Goal: Transaction & Acquisition: Obtain resource

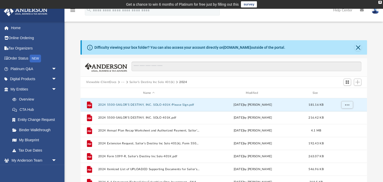
click at [70, 120] on div "Difficulty viewing your box folder? You can also access your account directly o…" at bounding box center [223, 122] width 319 height 165
click at [112, 104] on button "2024 5500-SAILOR'S DESTINY, INC. SOLO 401K-Please Sign.pdf" at bounding box center [149, 104] width 102 height 3
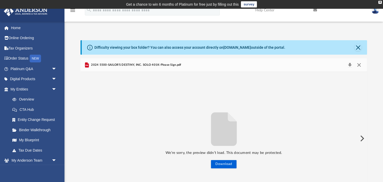
click at [360, 66] on button "Close" at bounding box center [358, 64] width 9 height 7
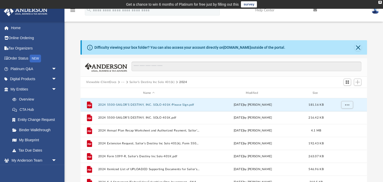
click at [74, 116] on div "Difficulty viewing your box folder? You can also access your account directly o…" at bounding box center [223, 122] width 319 height 165
click at [90, 105] on icon "grid" at bounding box center [89, 104] width 5 height 7
click at [90, 105] on icon "grid" at bounding box center [90, 105] width 4 height 2
click at [347, 105] on span "More options" at bounding box center [347, 104] width 4 height 3
click at [342, 123] on li "Download" at bounding box center [342, 123] width 15 height 5
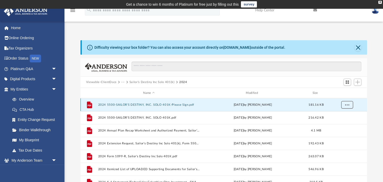
click at [348, 105] on span "More options" at bounding box center [347, 104] width 4 height 3
click at [340, 123] on li "Download" at bounding box center [342, 123] width 15 height 5
click at [75, 105] on div "Difficulty viewing your box folder? You can also access your account directly o…" at bounding box center [223, 122] width 319 height 165
click at [102, 104] on button "2024 5500-SAILOR'S DESTINY, INC. SOLO 401K-Please Sign.pdf" at bounding box center [149, 104] width 102 height 3
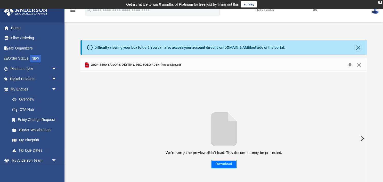
click at [227, 164] on button "Download" at bounding box center [224, 164] width 26 height 8
click at [350, 66] on button "Download" at bounding box center [349, 64] width 9 height 7
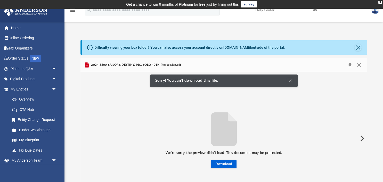
click at [363, 138] on button "Preview" at bounding box center [361, 138] width 11 height 14
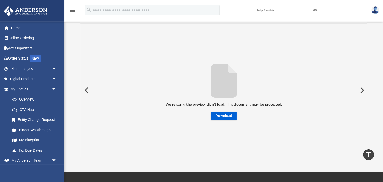
scroll to position [27, 0]
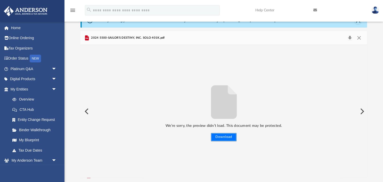
click at [220, 137] on button "Download" at bounding box center [224, 137] width 26 height 8
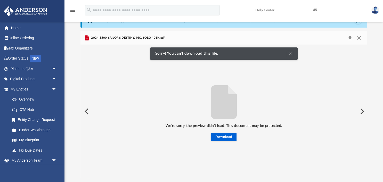
click at [152, 38] on span "2024 5500-SAILOR'S DESTINY, INC. SOLO 401K.pdf" at bounding box center [127, 38] width 75 height 5
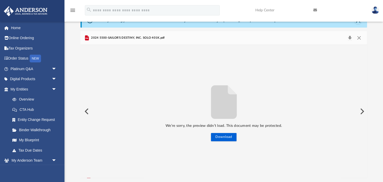
click at [279, 104] on div "We’re sorry, the preview didn’t load. This document may be protected. Download" at bounding box center [223, 112] width 287 height 60
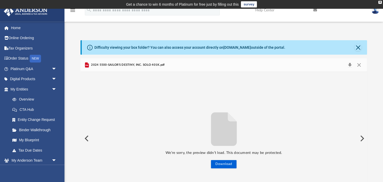
scroll to position [0, 0]
click at [273, 33] on div "Difficulty viewing your box folder? You can also access your account directly o…" at bounding box center [223, 117] width 319 height 176
click at [223, 134] on icon "File preview" at bounding box center [224, 129] width 26 height 34
click at [158, 66] on span "2024 5500-SAILOR'S DESTINY, INC. SOLO 401K.pdf" at bounding box center [127, 65] width 75 height 5
click at [86, 68] on icon "Preview" at bounding box center [87, 64] width 4 height 5
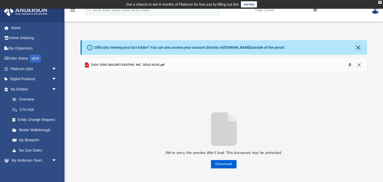
click at [359, 66] on button "Close" at bounding box center [358, 64] width 9 height 7
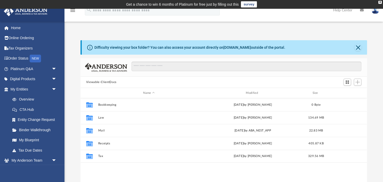
scroll to position [117, 287]
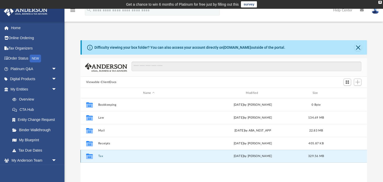
click at [100, 157] on button "Tax" at bounding box center [149, 156] width 102 height 3
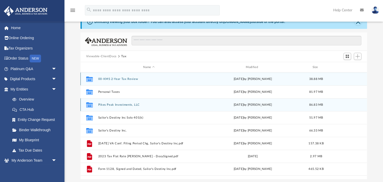
scroll to position [27, 0]
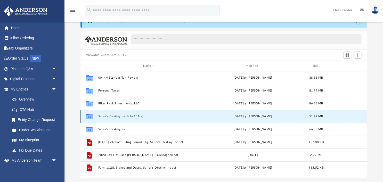
click at [117, 116] on button "Sailor’s Destiny Inc Solo 401(k)" at bounding box center [149, 116] width 102 height 3
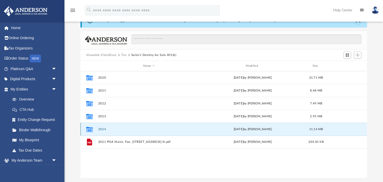
click at [101, 129] on button "2024" at bounding box center [149, 129] width 102 height 3
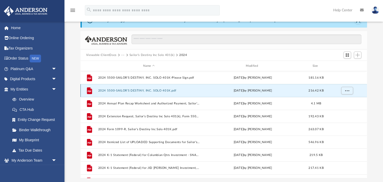
click at [137, 90] on button "2024 5500-SAILOR'S DESTINY, INC. SOLO 401K.pdf" at bounding box center [149, 90] width 102 height 3
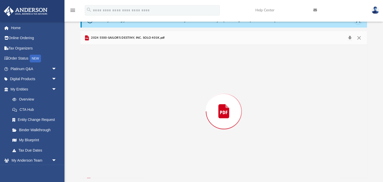
scroll to position [2786, 0]
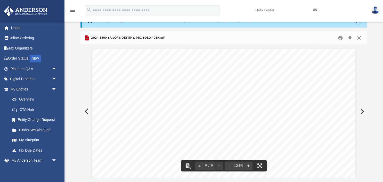
click at [88, 112] on button "Preview" at bounding box center [85, 111] width 11 height 14
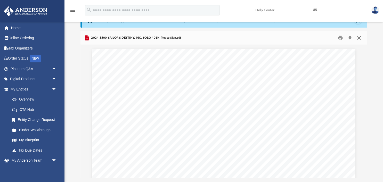
click at [360, 39] on button "Close" at bounding box center [358, 38] width 9 height 8
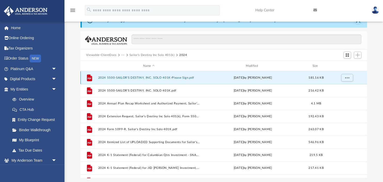
click at [103, 78] on button "2024 5500-SAILOR'S DESTINY, INC. SOLO 401K-Please Sign.pdf" at bounding box center [149, 77] width 102 height 3
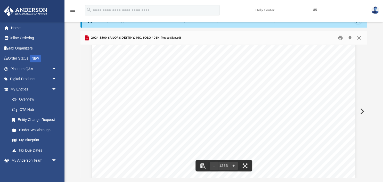
scroll to position [79, 0]
click at [265, 136] on span "Plan Administrator:____________________________________ Date: 09/21/2025" at bounding box center [198, 136] width 150 height 5
click at [267, 135] on span "Plan Administrator:____________________________________ Date: 09/21/2025" at bounding box center [198, 136] width 150 height 5
click at [268, 135] on span "Plan Administrator:____________________________________ Date: 09/21/2025" at bounding box center [198, 136] width 150 height 5
drag, startPoint x: 264, startPoint y: 136, endPoint x: 268, endPoint y: 137, distance: 3.4
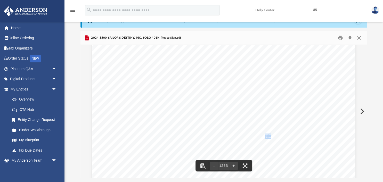
click at [268, 137] on span "Plan Administrator:____________________________________ Date: 09/21/2025" at bounding box center [198, 136] width 150 height 5
click at [314, 127] on div "DOL e-file Signature and Filing Authorization for the Form 5500 Series Report N…" at bounding box center [223, 140] width 263 height 340
click at [287, 132] on div "DOL e-file Signature and Filing Authorization for the Form 5500 Series Report N…" at bounding box center [223, 140] width 263 height 340
click at [363, 112] on button "Preview" at bounding box center [361, 111] width 11 height 14
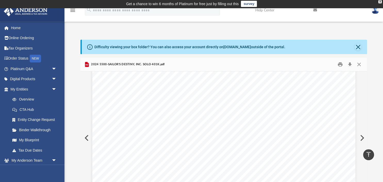
scroll to position [0, 0]
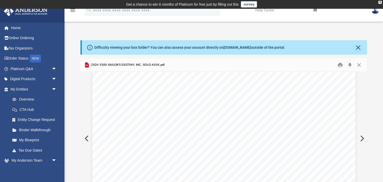
click at [361, 138] on button "Preview" at bounding box center [361, 138] width 11 height 14
click at [362, 138] on button "Preview" at bounding box center [361, 138] width 11 height 14
click at [86, 138] on button "Preview" at bounding box center [85, 138] width 11 height 14
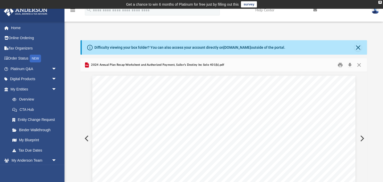
click at [86, 139] on button "Preview" at bounding box center [85, 138] width 11 height 14
click at [86, 137] on button "Preview" at bounding box center [85, 138] width 11 height 14
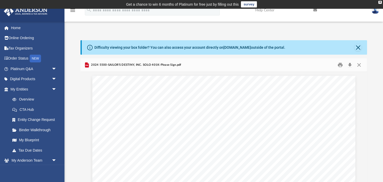
click at [221, 31] on div "Difficulty viewing your box folder? You can also access your account directly o…" at bounding box center [223, 117] width 319 height 176
click at [360, 66] on button "Close" at bounding box center [358, 65] width 9 height 8
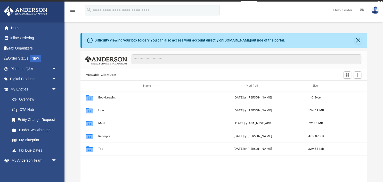
scroll to position [117, 287]
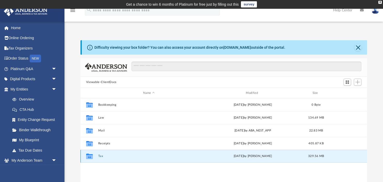
click at [102, 156] on button "Tax" at bounding box center [149, 156] width 102 height 3
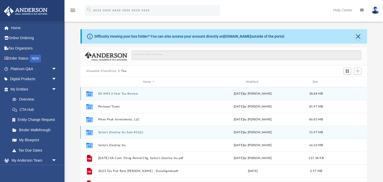
scroll to position [27, 0]
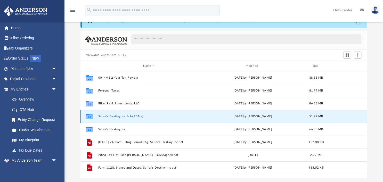
click at [113, 117] on button "Sailor’s Destiny Inc Solo 401(k)" at bounding box center [149, 116] width 102 height 3
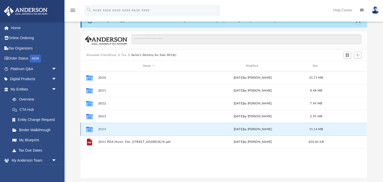
click at [104, 129] on button "2024" at bounding box center [149, 129] width 102 height 3
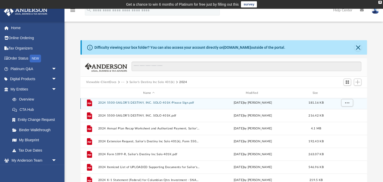
scroll to position [0, 0]
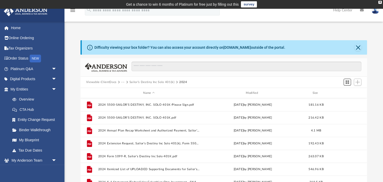
click at [347, 84] on span "Switch to Grid View" at bounding box center [347, 82] width 4 height 4
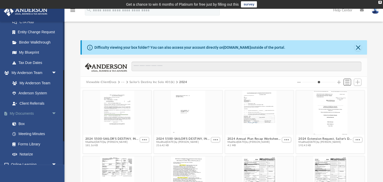
scroll to position [99, 0]
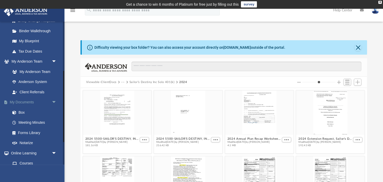
click at [24, 104] on link "My Documents arrow_drop_down" at bounding box center [34, 102] width 61 height 10
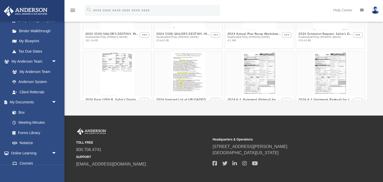
scroll to position [109, 0]
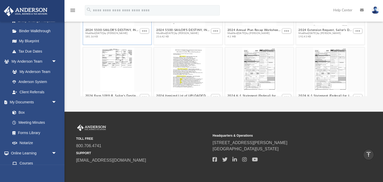
click at [101, 34] on span "Modified [DATE] by [PERSON_NAME]" at bounding box center [111, 33] width 53 height 3
click at [73, 11] on icon "menu" at bounding box center [73, 10] width 6 height 6
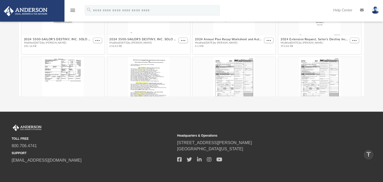
scroll to position [0, 0]
click at [333, 39] on button "2024 Extension Request, Sailor's Destiny Inc Solo 401(k), Form 5500.pdf" at bounding box center [315, 39] width 68 height 3
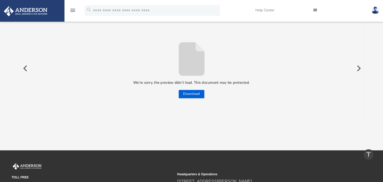
scroll to position [54, 0]
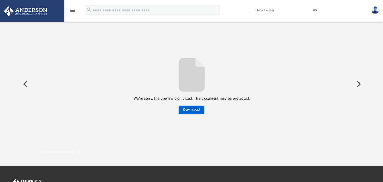
click at [26, 84] on button "Preview" at bounding box center [24, 84] width 11 height 14
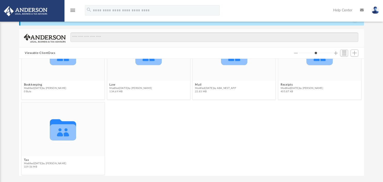
scroll to position [35, 0]
click at [25, 159] on button "Tax" at bounding box center [45, 159] width 43 height 3
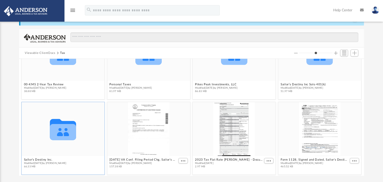
scroll to position [0, 0]
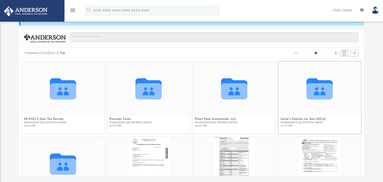
click at [317, 96] on icon "grid" at bounding box center [320, 91] width 26 height 16
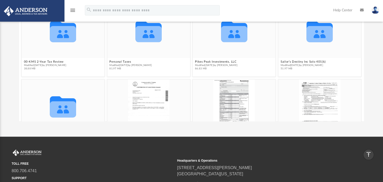
scroll to position [1, 0]
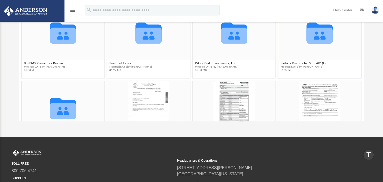
click at [286, 66] on span "Modified Sun Sep 21 2025 by Troy Butler" at bounding box center [303, 66] width 45 height 3
click at [316, 38] on icon "grid" at bounding box center [320, 32] width 26 height 21
click at [295, 60] on figcaption "Sailor’s Destiny Inc Solo 401(k) Modified Sun Sep 21 2025 by Troy Butler 51.97 …" at bounding box center [319, 67] width 83 height 14
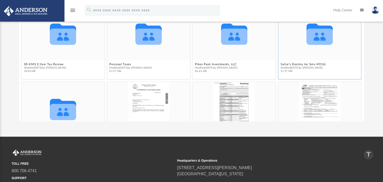
click at [311, 37] on icon "grid" at bounding box center [320, 37] width 26 height 16
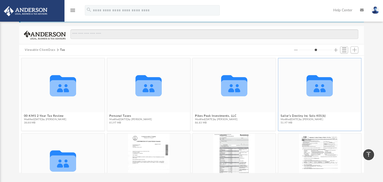
scroll to position [29, 0]
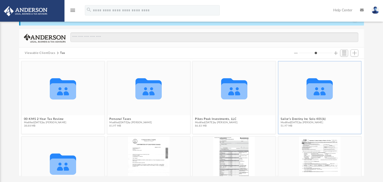
click at [320, 91] on icon "grid" at bounding box center [320, 91] width 26 height 16
click at [311, 92] on icon "grid" at bounding box center [320, 91] width 26 height 16
click at [295, 119] on button "Sailor’s Destiny Inc Solo 401(k)" at bounding box center [303, 118] width 45 height 3
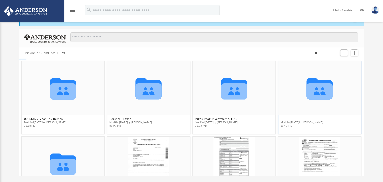
click at [295, 119] on button "Sailor’s Destiny Inc Solo 401(k)" at bounding box center [303, 118] width 45 height 3
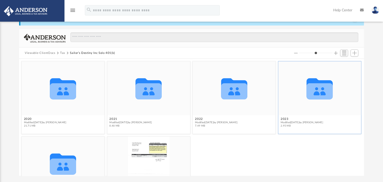
click at [321, 96] on icon "grid" at bounding box center [320, 91] width 26 height 16
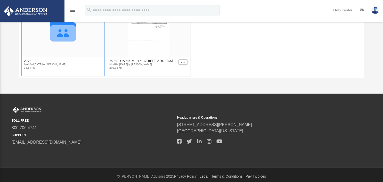
scroll to position [131, 0]
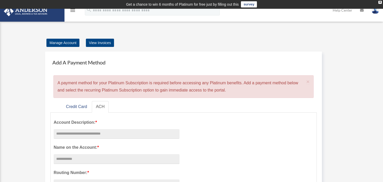
click at [376, 12] on img at bounding box center [375, 9] width 8 height 7
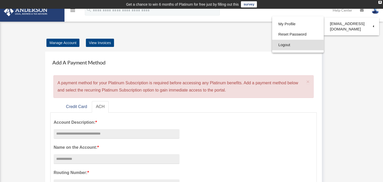
click at [285, 45] on link "Logout" at bounding box center [298, 45] width 52 height 11
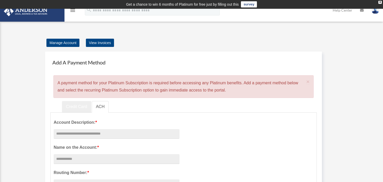
click at [72, 106] on link "Credit Card" at bounding box center [76, 107] width 29 height 12
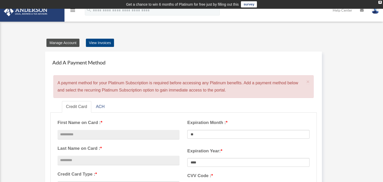
click at [61, 43] on link "Manage Account" at bounding box center [62, 43] width 33 height 8
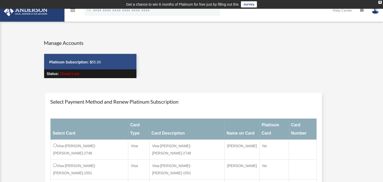
click at [374, 12] on img at bounding box center [375, 9] width 8 height 7
click at [376, 12] on img at bounding box center [375, 9] width 8 height 7
click at [377, 13] on img at bounding box center [375, 9] width 8 height 7
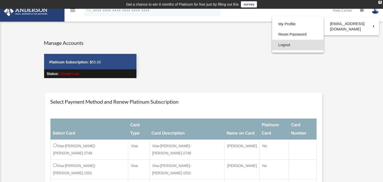
click at [285, 43] on link "Logout" at bounding box center [298, 45] width 52 height 11
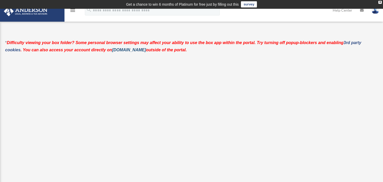
click at [120, 49] on link "[DOMAIN_NAME]" at bounding box center [129, 50] width 34 height 4
